Goal: Task Accomplishment & Management: Use online tool/utility

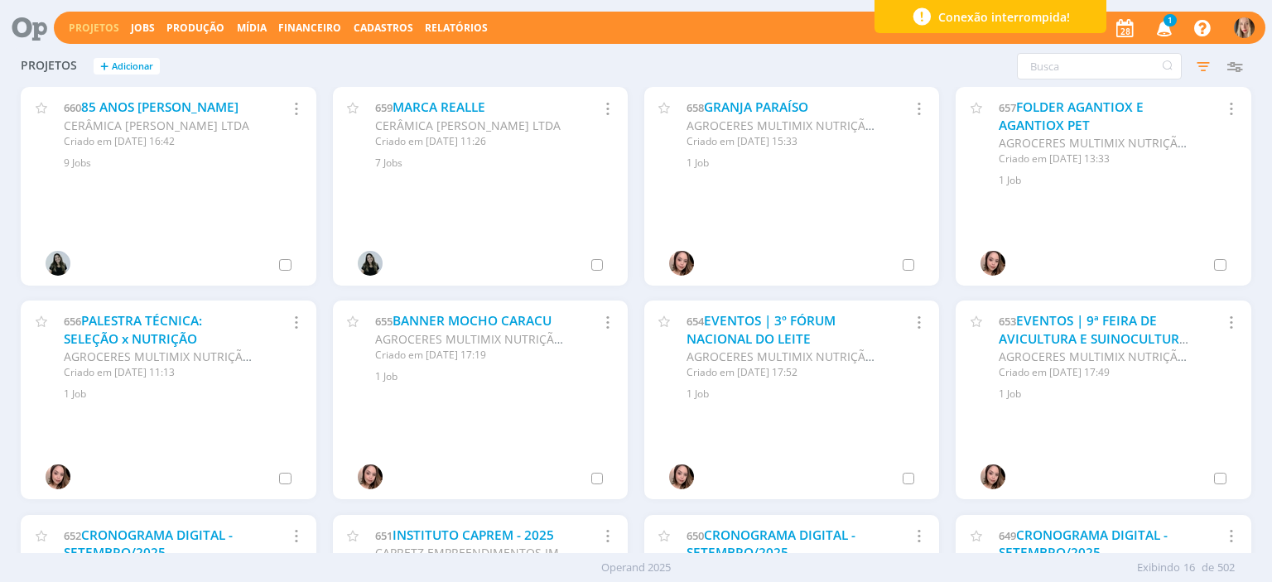
click at [96, 31] on link "Projetos" at bounding box center [94, 28] width 51 height 14
click at [1050, 68] on input "text" at bounding box center [1099, 66] width 165 height 27
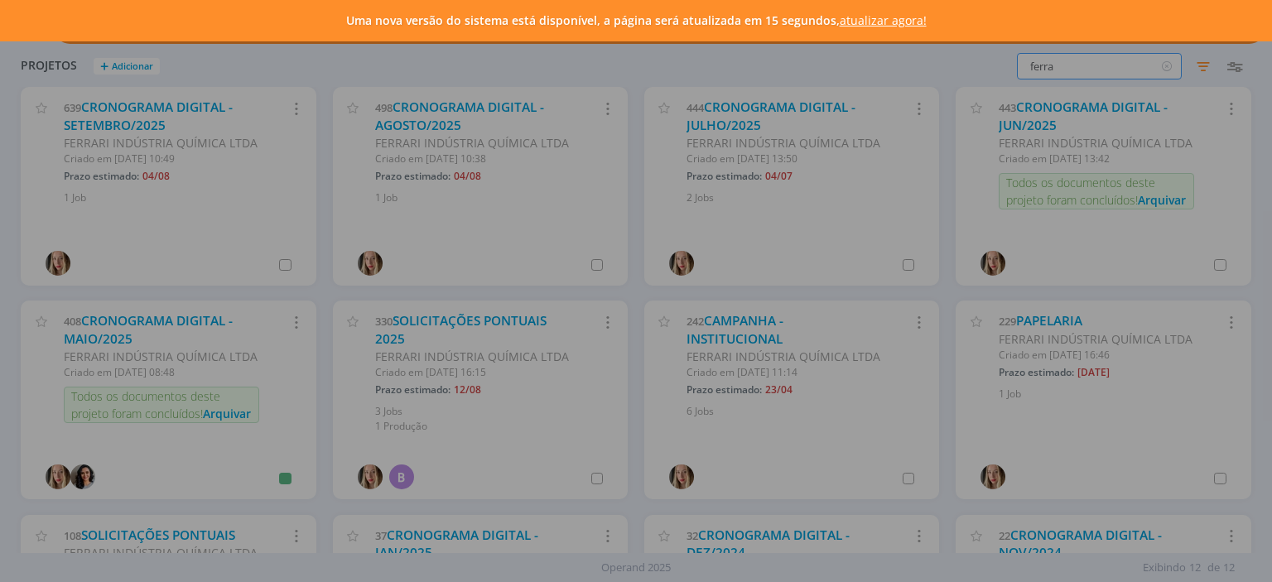
type input "ferra"
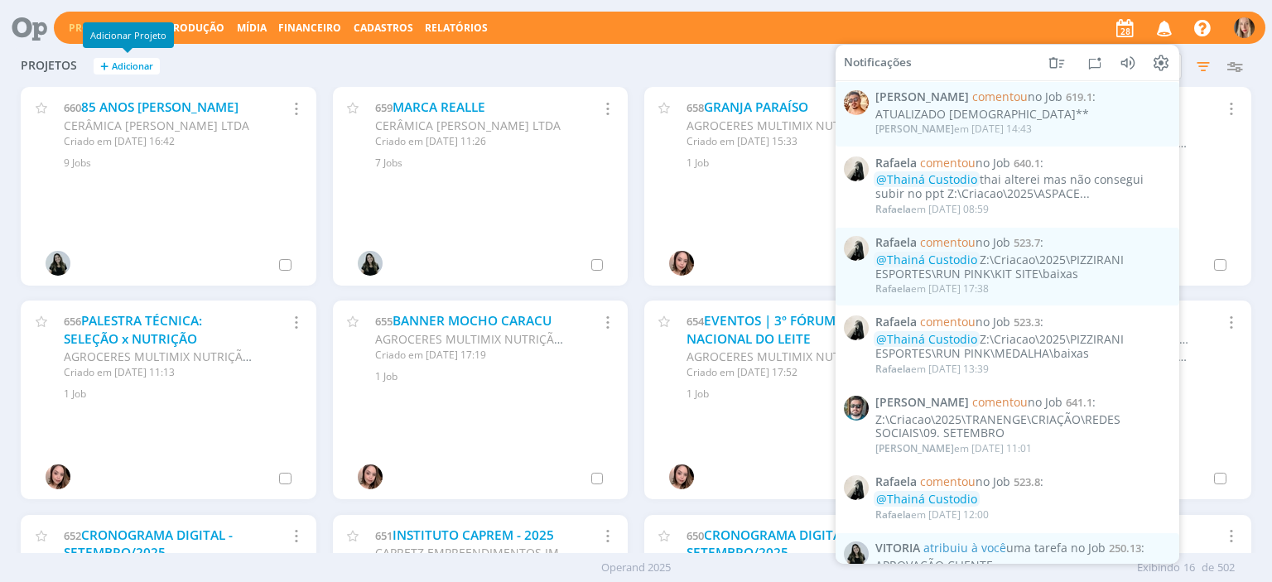
click at [89, 27] on div "Adicionar Projeto" at bounding box center [128, 35] width 91 height 26
click at [66, 28] on button "Projetos" at bounding box center [94, 28] width 60 height 13
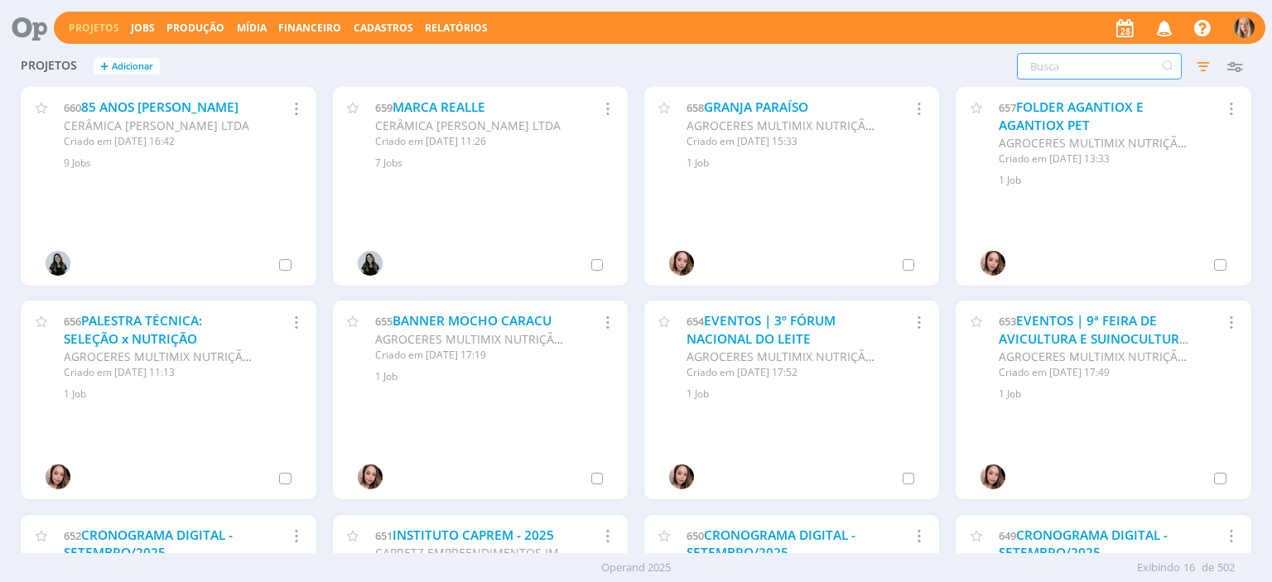
click at [1040, 75] on input "text" at bounding box center [1099, 66] width 165 height 27
type input "ferrari"
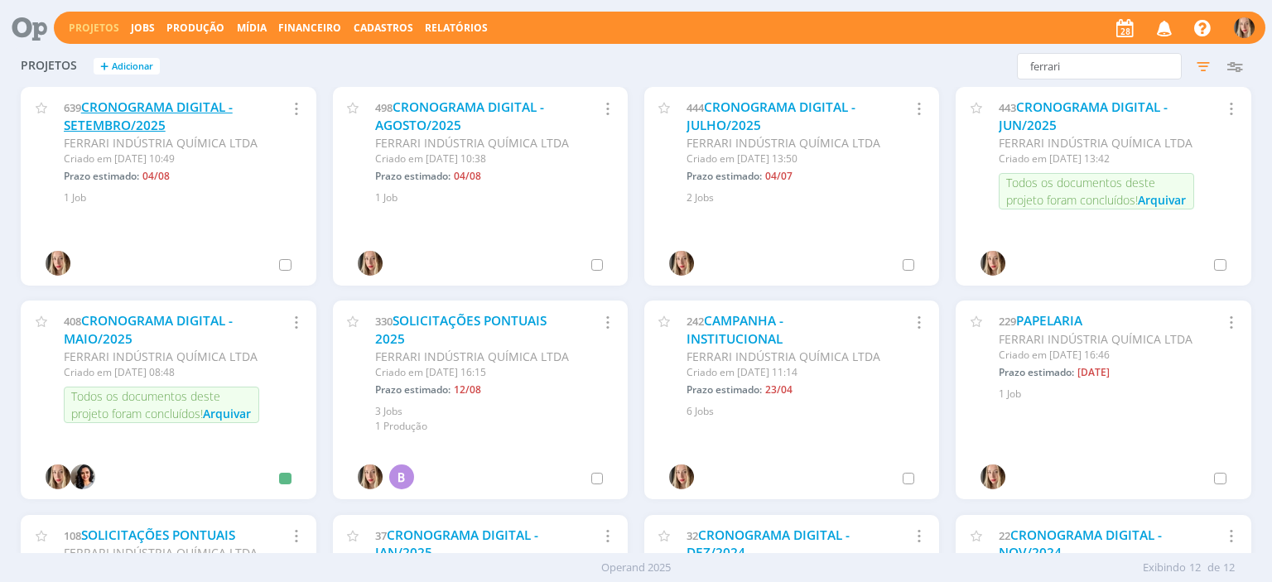
click at [173, 108] on link "CRONOGRAMA DIGITAL - SETEMBRO/2025" at bounding box center [148, 117] width 169 height 36
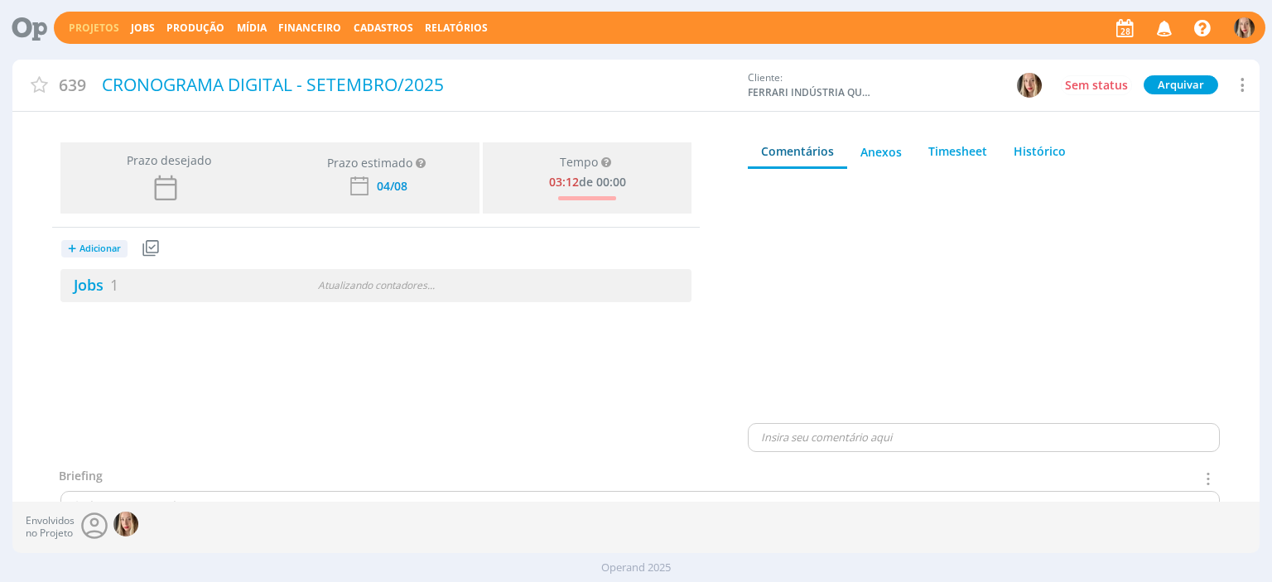
click at [1239, 79] on icon at bounding box center [1242, 85] width 20 height 22
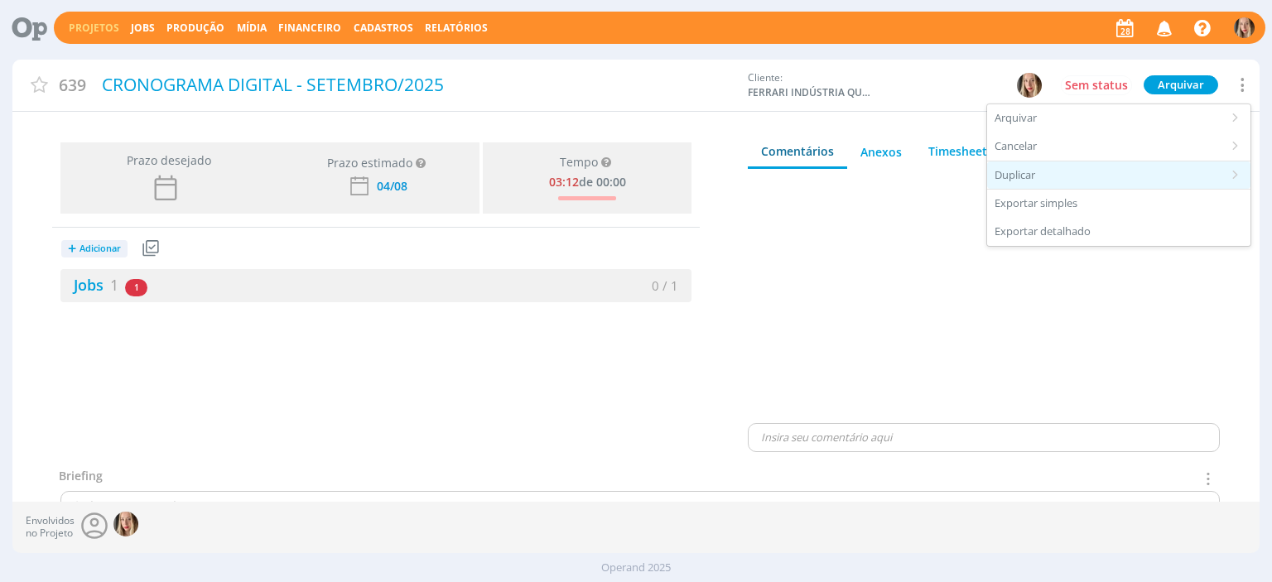
click at [1042, 163] on div "Duplicar" at bounding box center [1118, 176] width 263 height 28
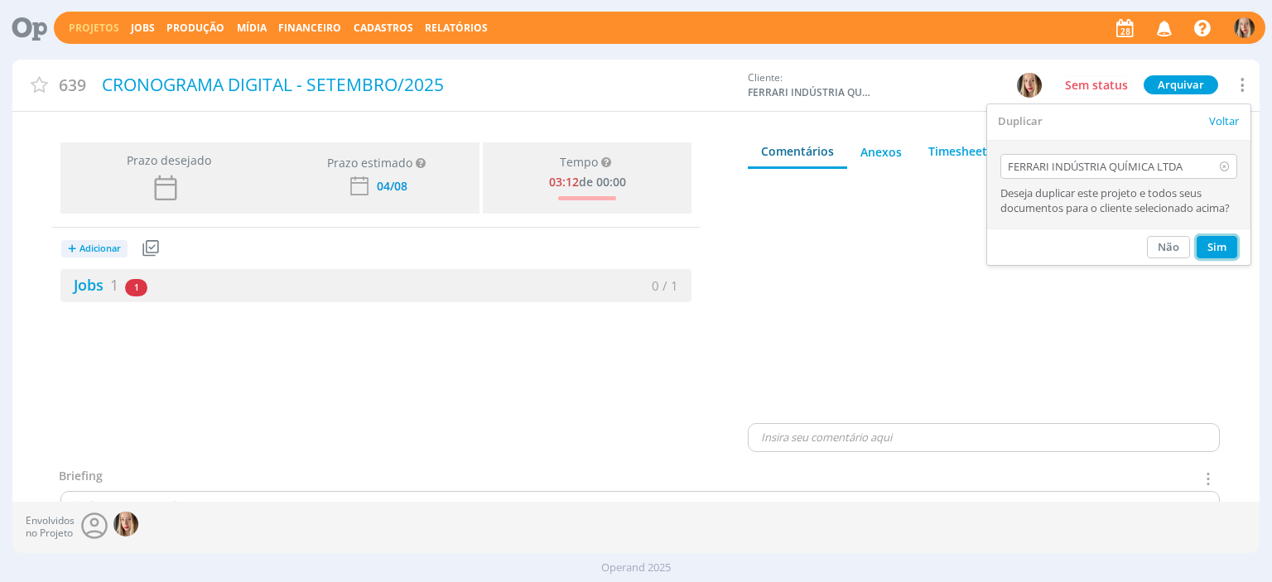
click at [1216, 239] on button "Sim" at bounding box center [1217, 247] width 41 height 22
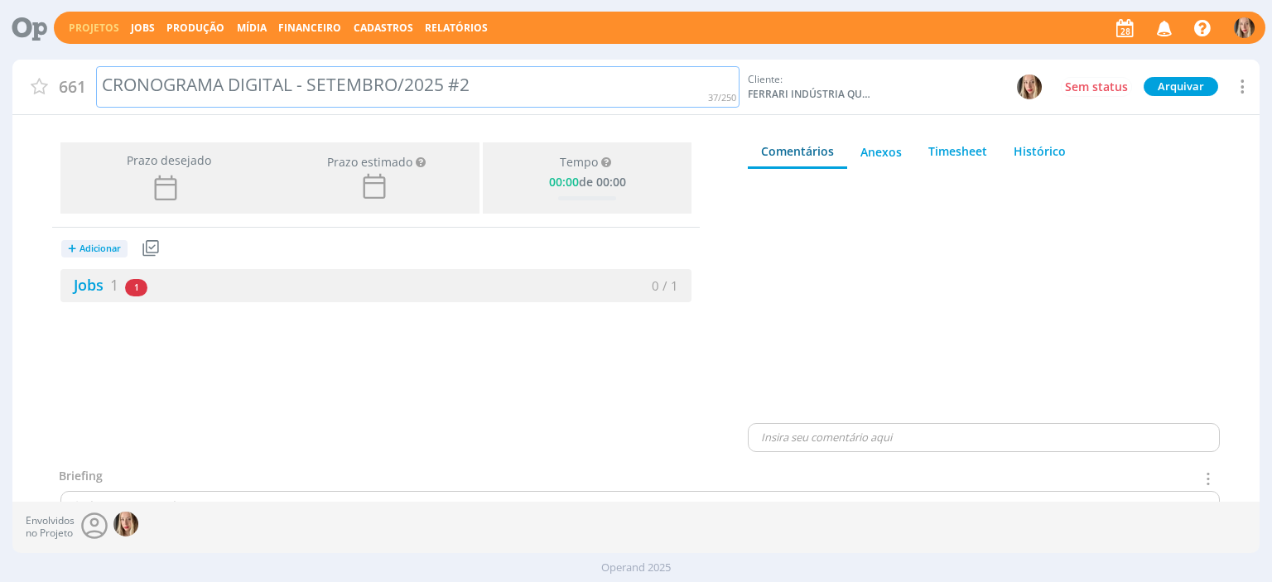
click at [532, 79] on div "CRONOGRAMA DIGITAL - SETEMBRO/2025 #2" at bounding box center [418, 87] width 644 height 42
click at [403, 85] on div "CRONOGRAMA DIGITAL - SETEMBRO/2025" at bounding box center [418, 87] width 644 height 42
click at [398, 84] on div "CRONOGRAMA DIGITAL - SETEMBRO/2025" at bounding box center [418, 87] width 644 height 42
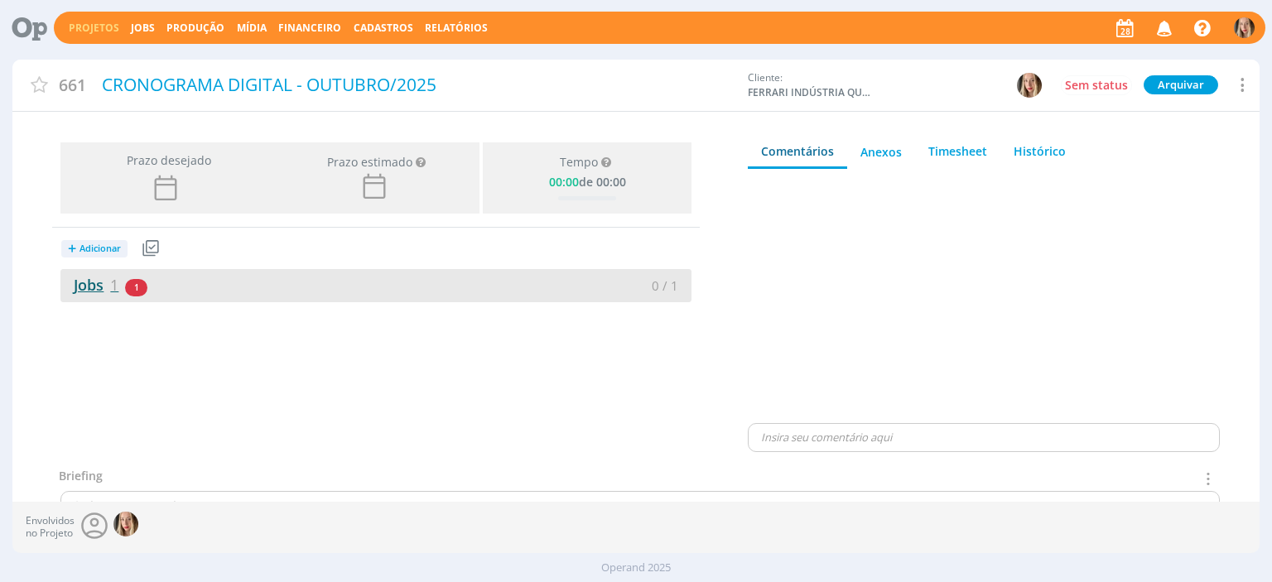
click at [100, 278] on link "Jobs 1" at bounding box center [89, 285] width 58 height 20
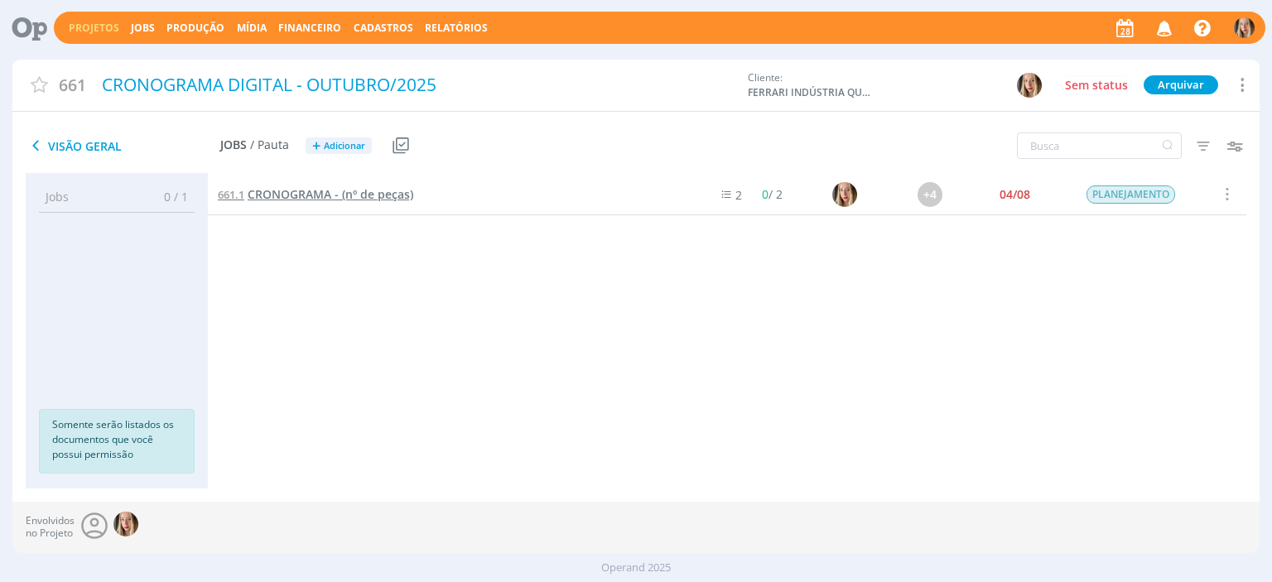
click at [295, 197] on span "CRONOGRAMA - (nº de peças)" at bounding box center [331, 194] width 166 height 16
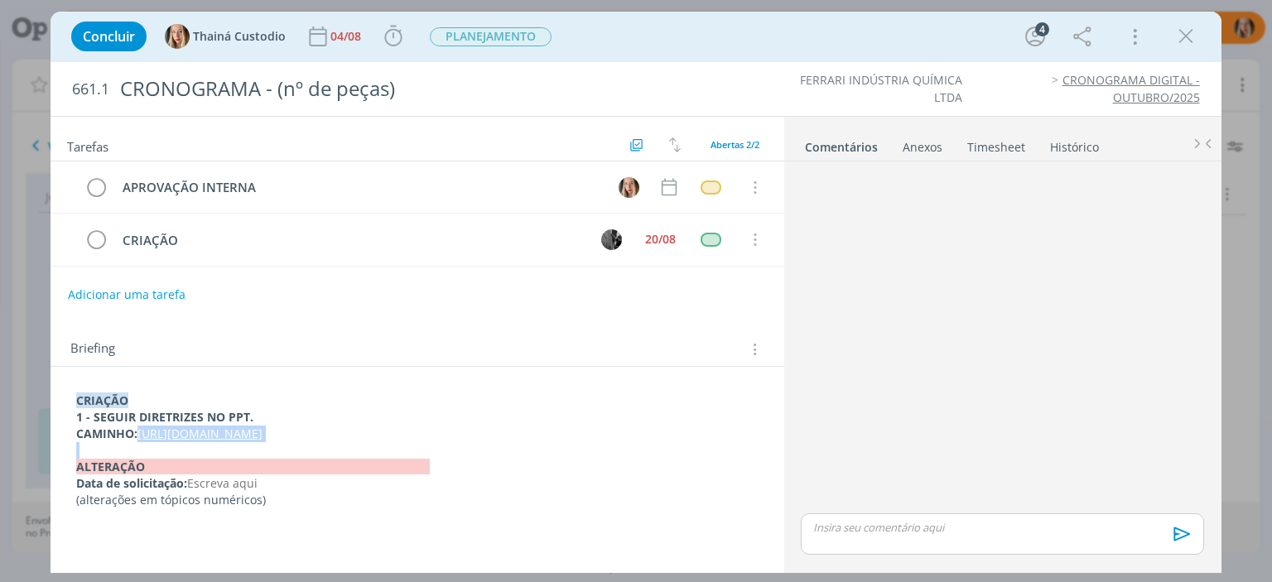
drag, startPoint x: 401, startPoint y: 459, endPoint x: 143, endPoint y: 437, distance: 258.6
click at [143, 437] on div "CRIAÇÃO 1 - SEGUIR DIRETRIZES NO PPT. CAMINHO: https://docs.google.com/presenta…" at bounding box center [417, 450] width 707 height 127
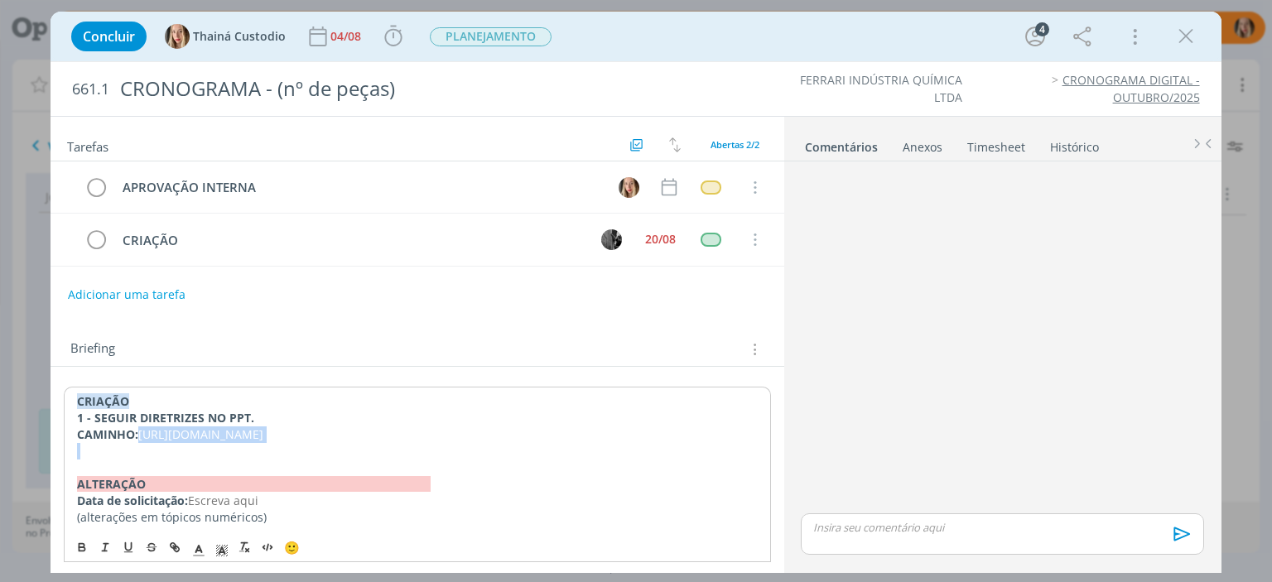
drag, startPoint x: 142, startPoint y: 435, endPoint x: 202, endPoint y: 470, distance: 69.0
click at [202, 470] on div "CRIAÇÃO 1 - SEGUIR DIRETRIZES NO PPT. CAMINHO: https://docs.google.com/presenta…" at bounding box center [417, 459] width 707 height 144
click at [169, 549] on icon "dialog" at bounding box center [174, 547] width 13 height 13
type input "https://docs.google.com/presentation/d/1rlNhMiF30GS2rC4PqQPw7PC478MxRdrFes_R98T…"
click at [473, 477] on link "dialog" at bounding box center [459, 483] width 47 height 16
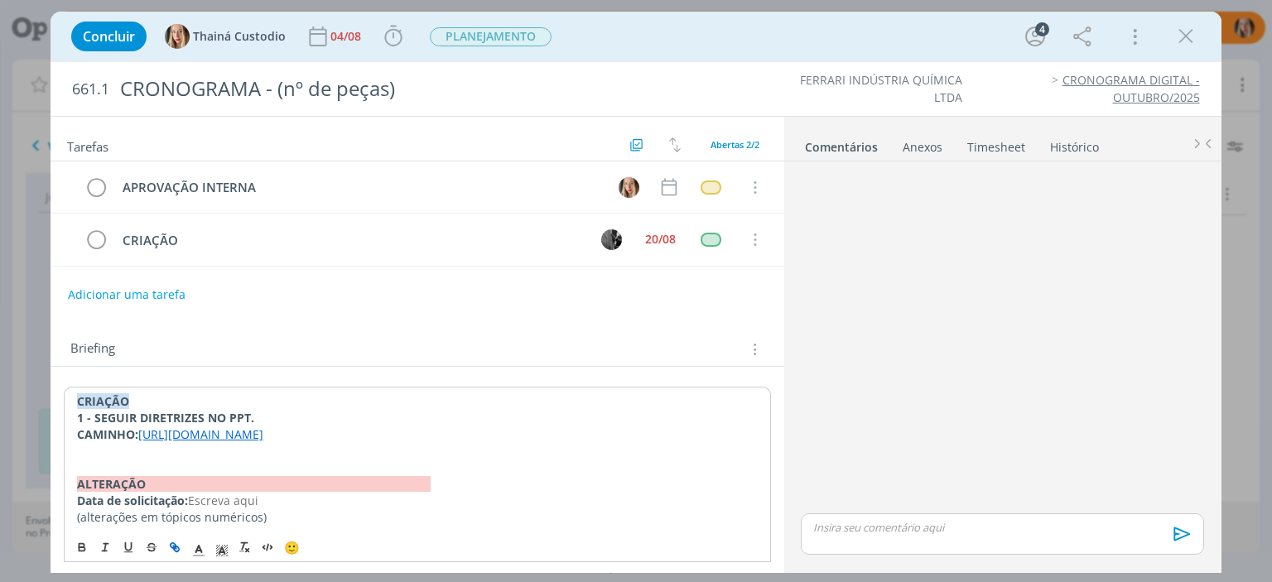
click at [480, 443] on p "CAMINHO: https://docs.google.com/presentation/d/1rlNhMiF30GS2rC4PqQPw7PC478MxRd…" at bounding box center [417, 435] width 680 height 17
click at [73, 234] on td "dialog" at bounding box center [72, 240] width 10 height 14
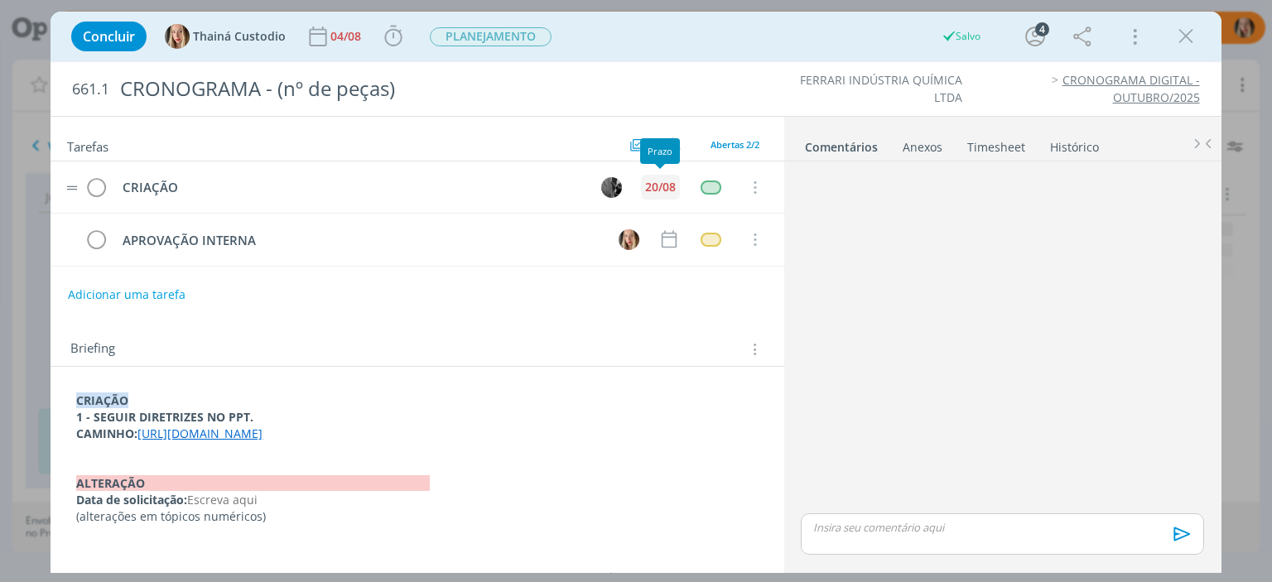
click at [663, 182] on div "20/08" at bounding box center [660, 187] width 31 height 12
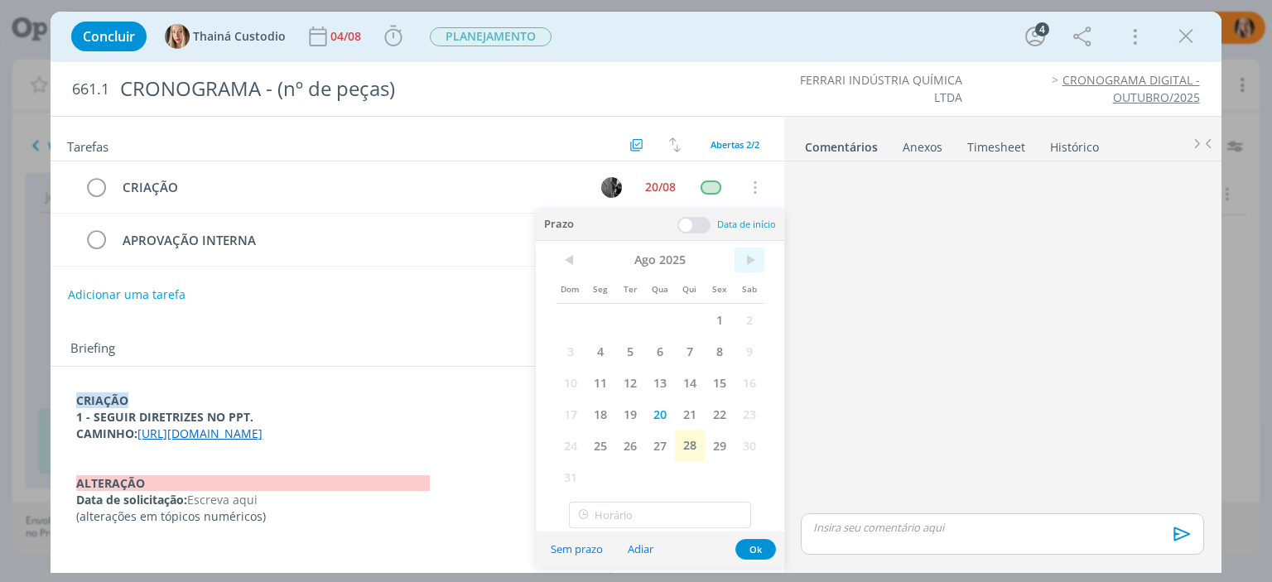
click at [744, 262] on span ">" at bounding box center [750, 260] width 30 height 25
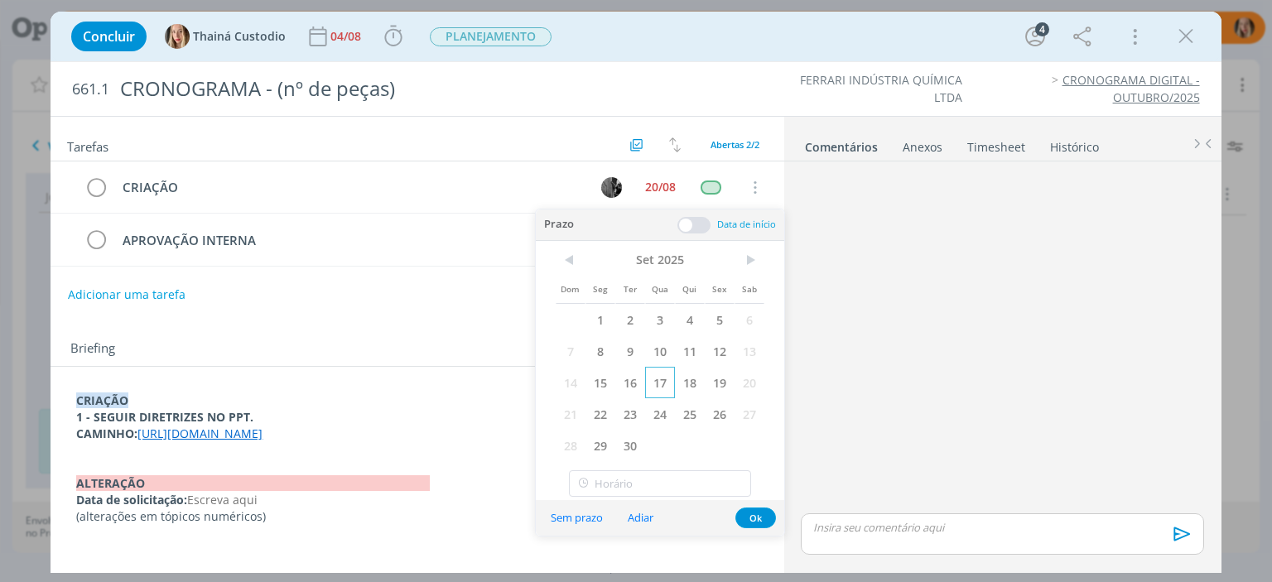
click at [663, 377] on span "17" at bounding box center [660, 382] width 30 height 31
click at [747, 516] on button "Ok" at bounding box center [756, 518] width 41 height 21
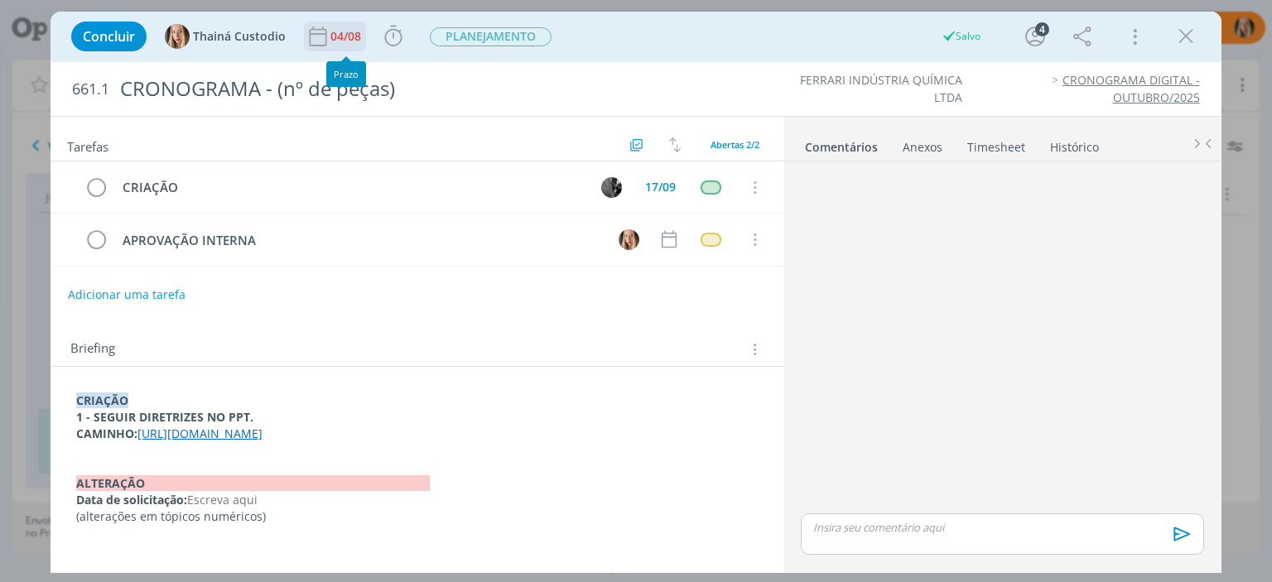
click at [345, 31] on div "04/08" at bounding box center [347, 37] width 34 height 12
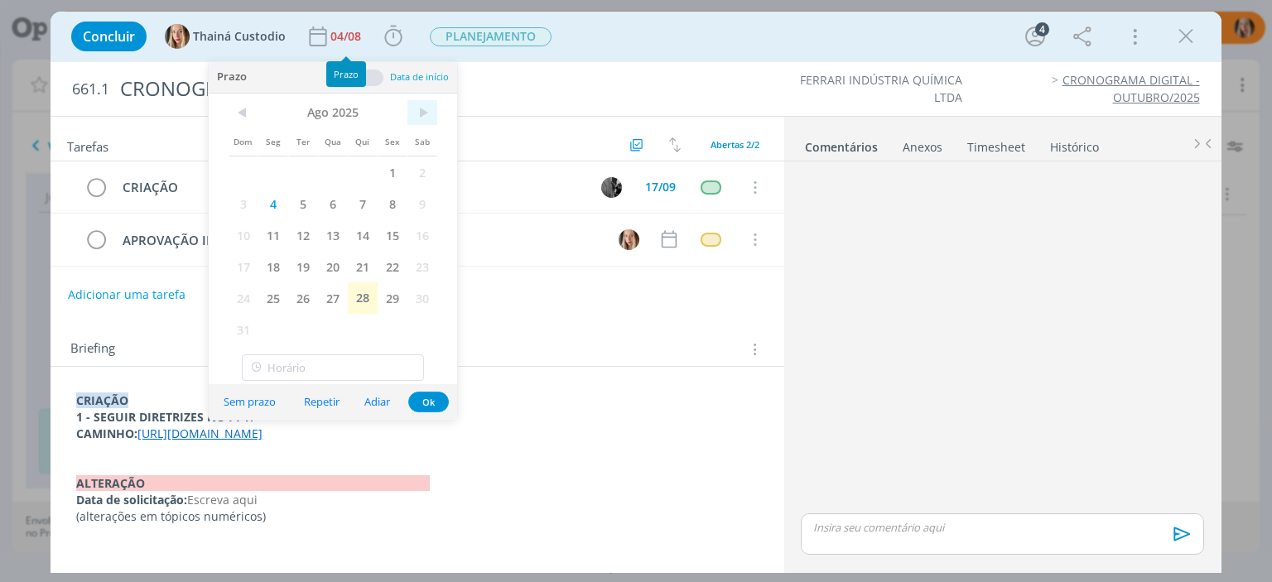
click at [414, 113] on span ">" at bounding box center [423, 112] width 30 height 25
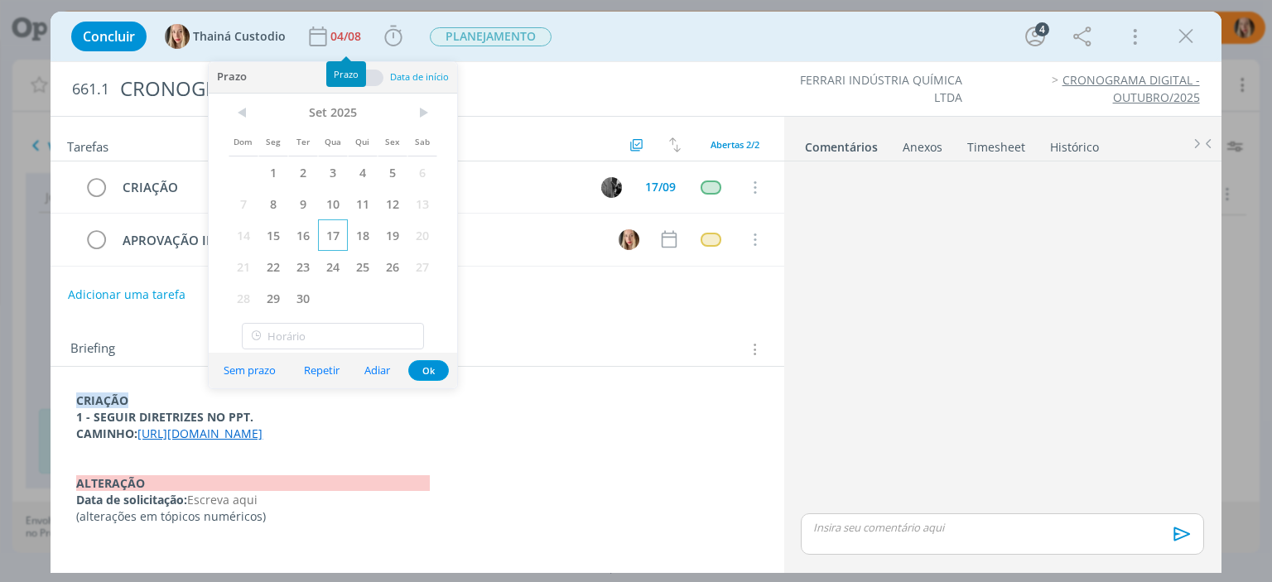
click at [340, 231] on span "17" at bounding box center [333, 235] width 30 height 31
click at [427, 368] on button "Ok" at bounding box center [428, 370] width 41 height 21
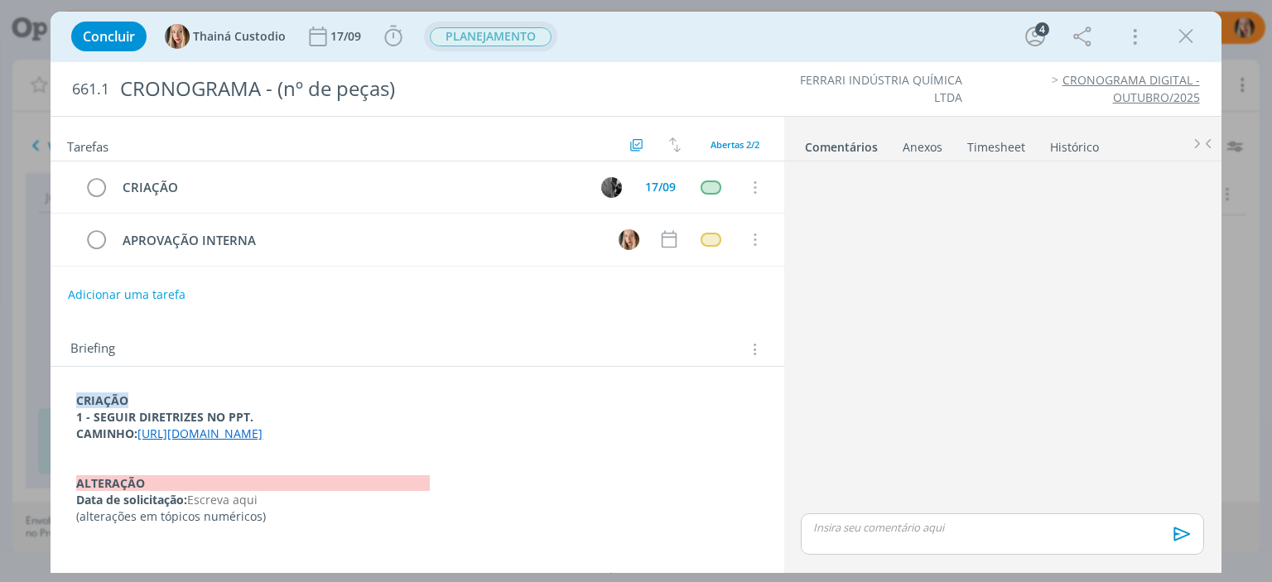
click at [499, 42] on span "PLANEJAMENTO" at bounding box center [491, 36] width 122 height 19
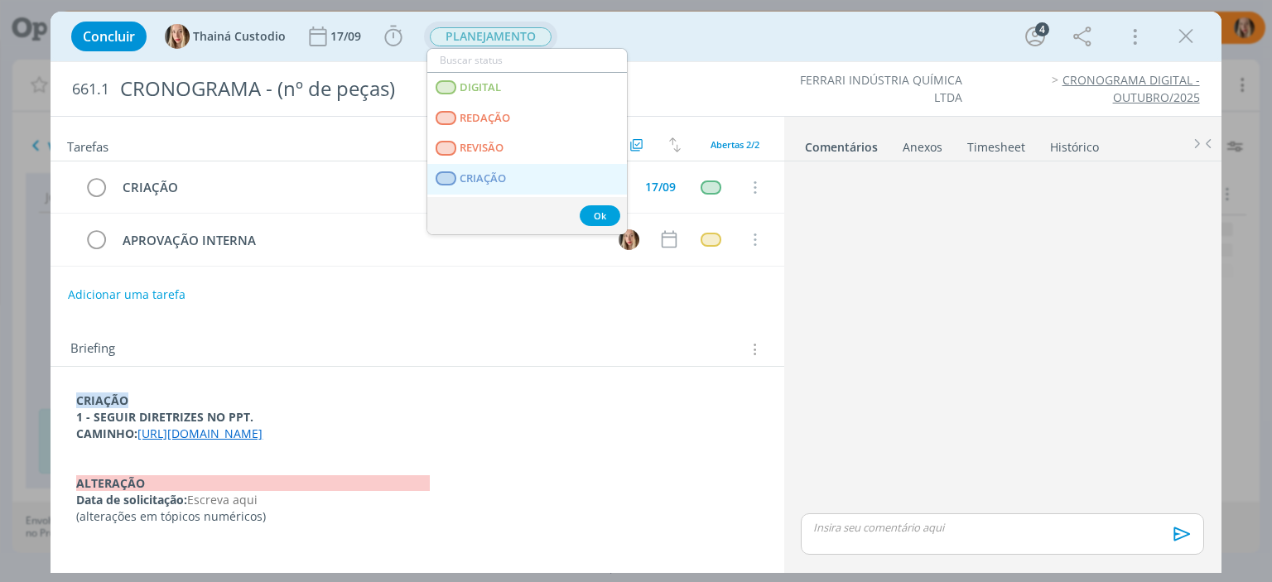
click at [484, 173] on span "CRIAÇÃO" at bounding box center [484, 178] width 46 height 13
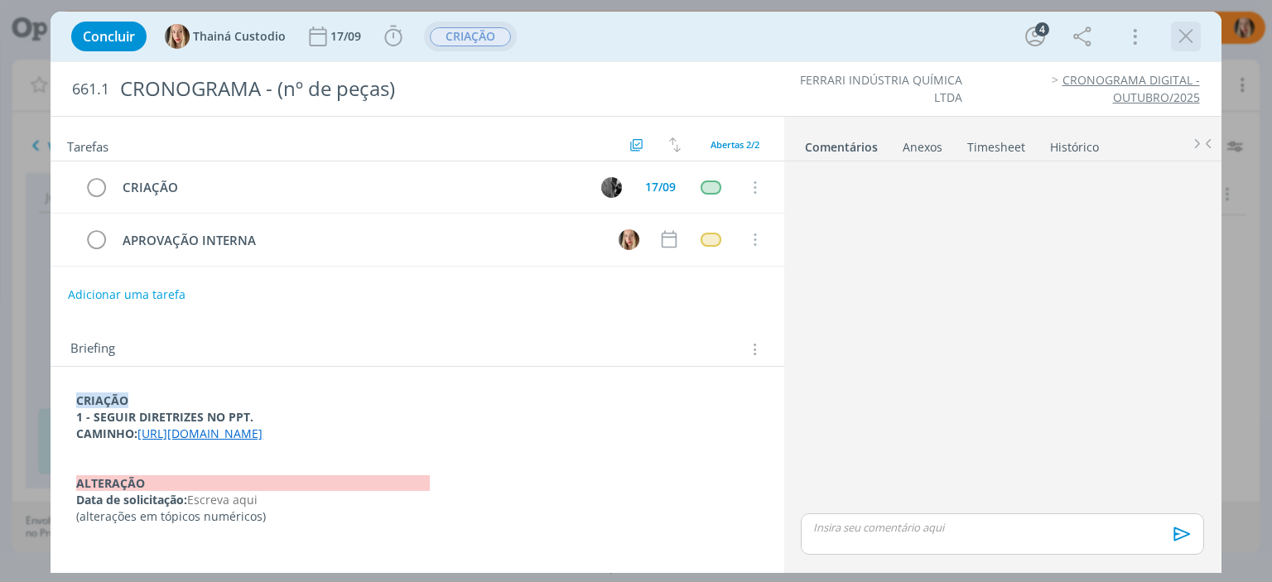
click at [1188, 32] on icon "dialog" at bounding box center [1186, 36] width 25 height 25
